Goal: Information Seeking & Learning: Learn about a topic

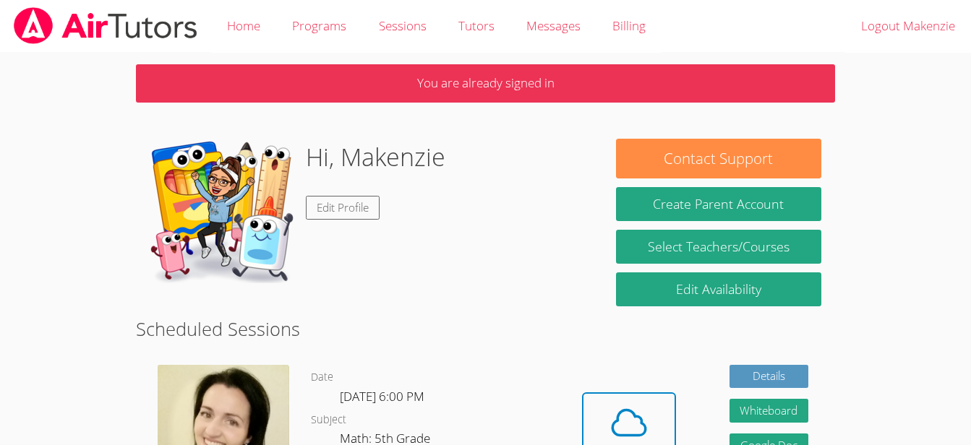
drag, startPoint x: 0, startPoint y: 0, endPoint x: 525, endPoint y: 154, distance: 547.5
click at [525, 154] on div "Hi, Makenzie Edit Profile" at bounding box center [369, 211] width 438 height 145
click at [640, 408] on icon at bounding box center [628, 423] width 40 height 40
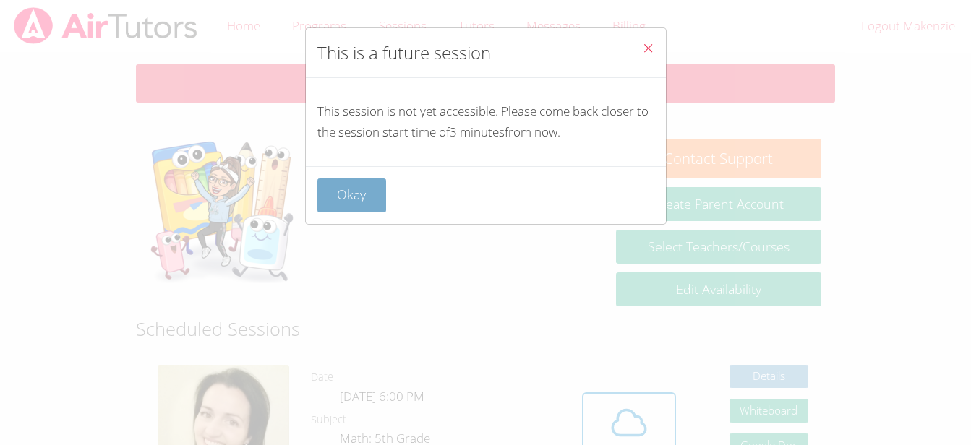
click at [354, 201] on button "Okay" at bounding box center [351, 196] width 69 height 34
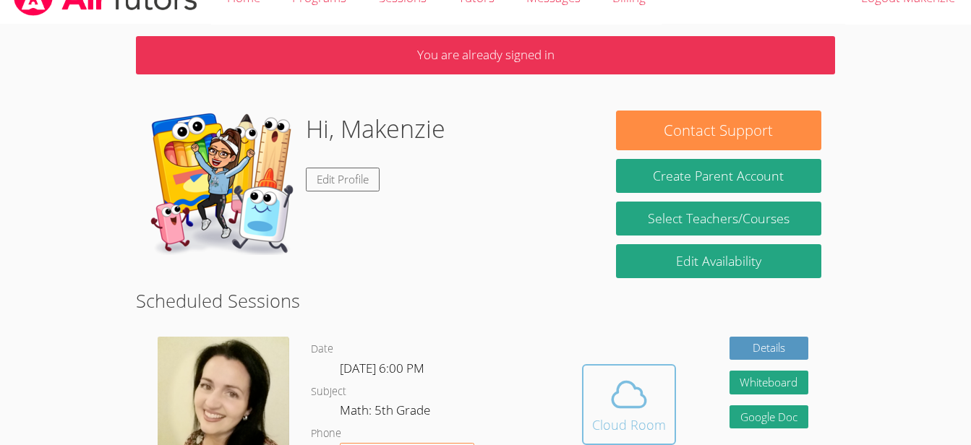
click at [632, 408] on icon at bounding box center [628, 394] width 33 height 25
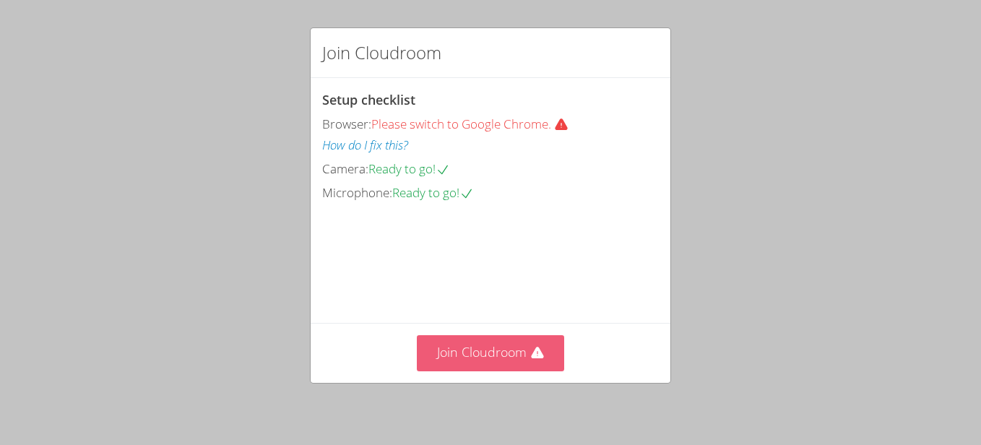
click at [504, 365] on button "Join Cloudroom" at bounding box center [491, 352] width 148 height 35
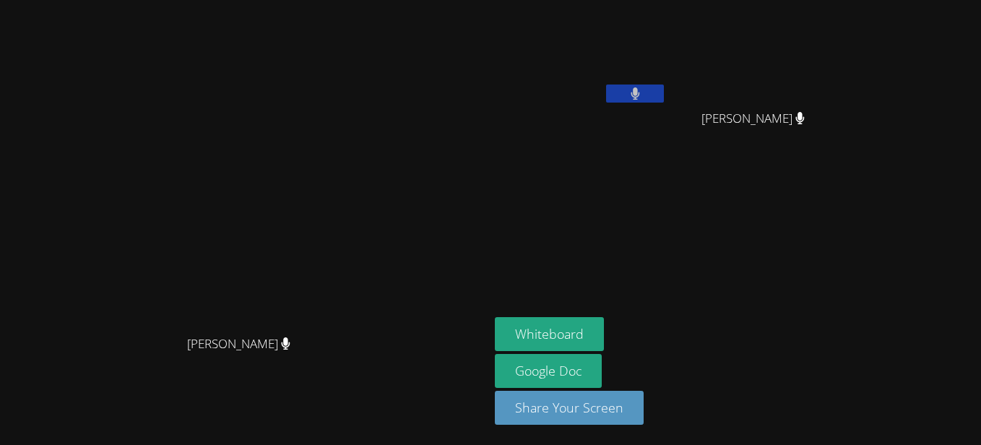
click at [664, 92] on button at bounding box center [635, 94] width 58 height 18
click at [664, 95] on button at bounding box center [635, 94] width 58 height 18
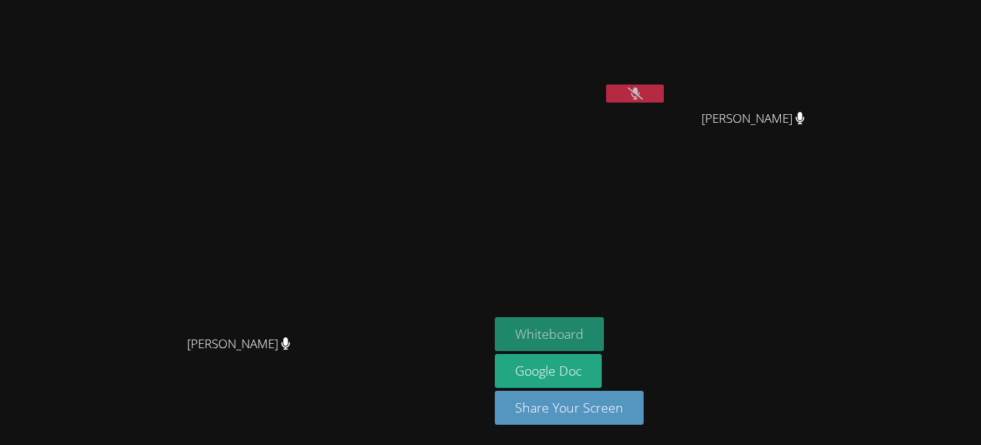
click at [604, 327] on button "Whiteboard" at bounding box center [549, 334] width 109 height 34
click at [643, 95] on icon at bounding box center [635, 93] width 15 height 12
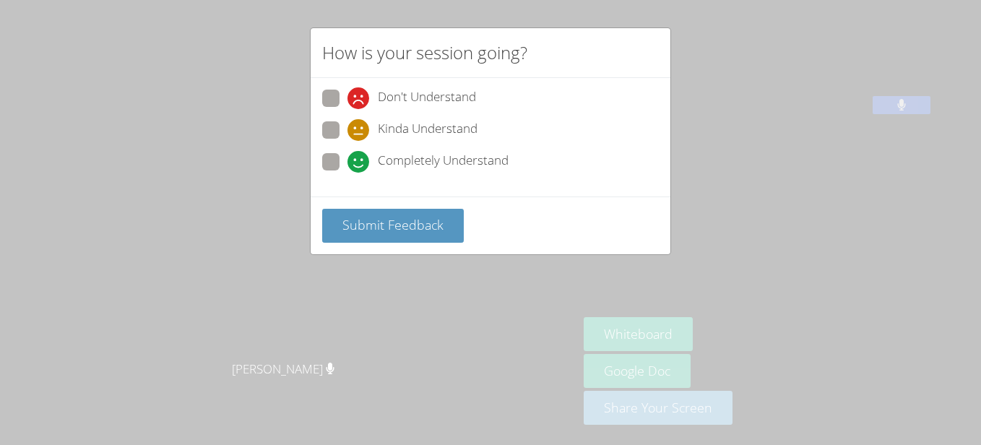
click at [415, 125] on span "Kinda Understand" at bounding box center [428, 130] width 100 height 22
click at [360, 125] on input "Kinda Understand" at bounding box center [354, 127] width 12 height 12
radio input "true"
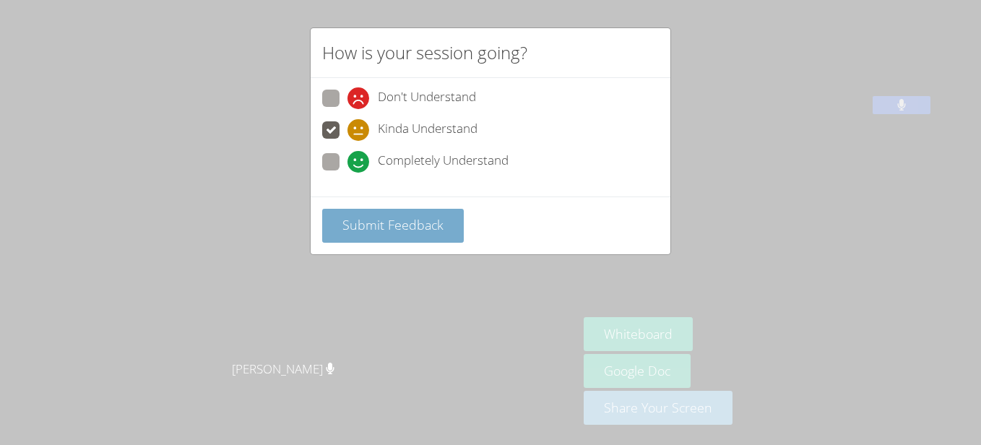
click at [407, 231] on span "Submit Feedback" at bounding box center [393, 224] width 101 height 17
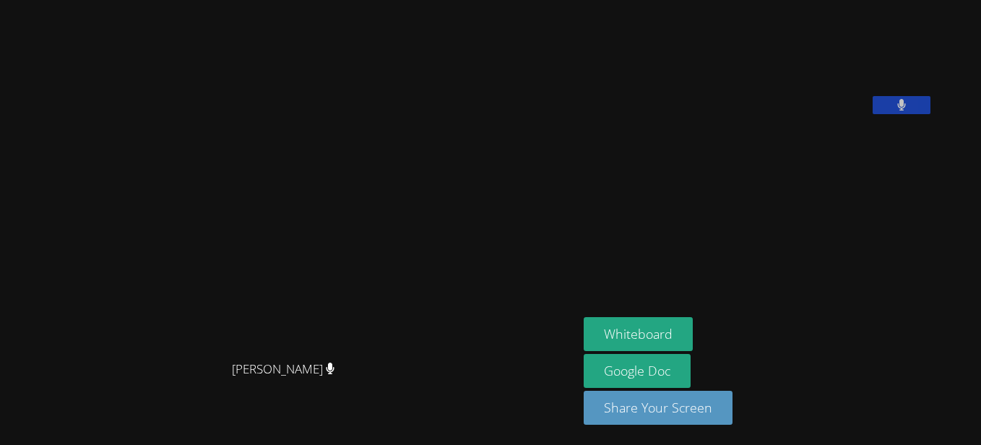
click at [906, 111] on icon at bounding box center [902, 105] width 9 height 12
click at [909, 111] on icon at bounding box center [901, 105] width 15 height 12
click at [931, 114] on button at bounding box center [902, 105] width 58 height 18
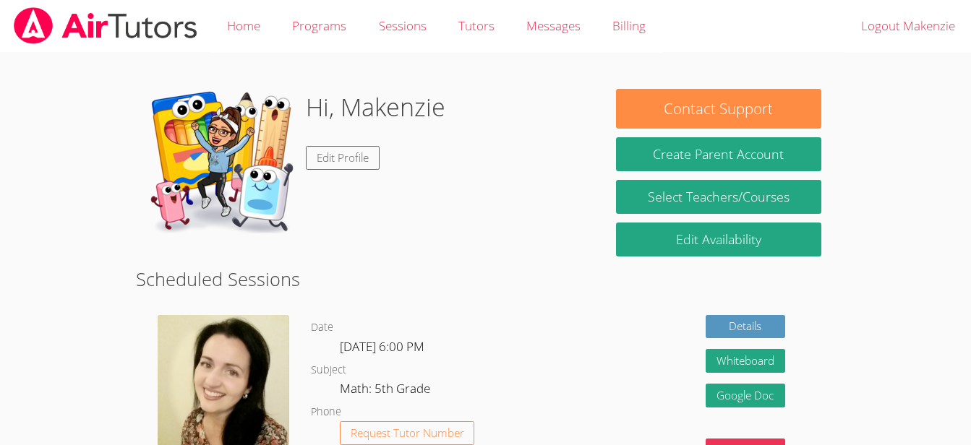
scroll to position [28, 0]
